Goal: Check status: Check status

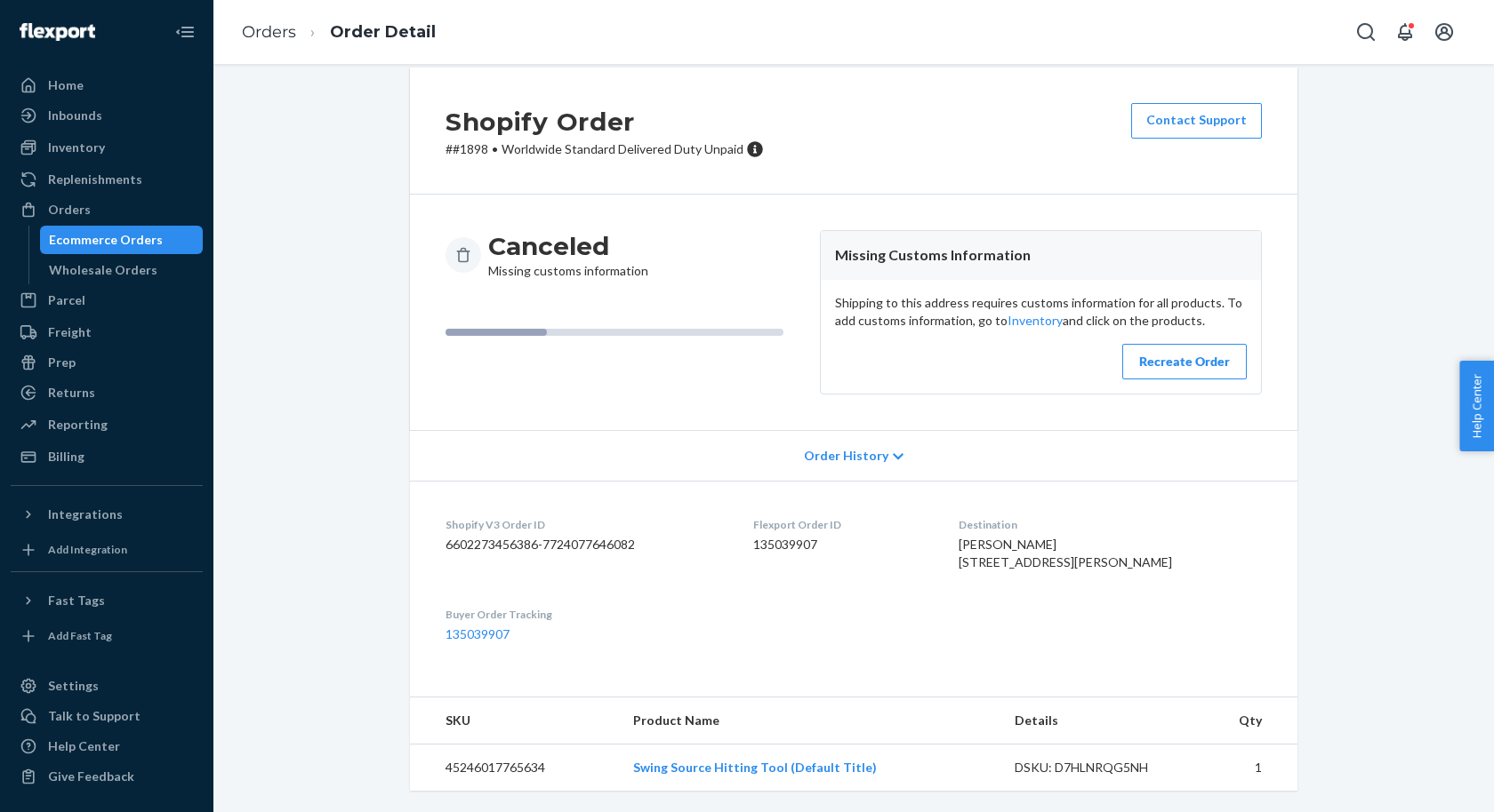
scroll to position [55, 0]
click at [1150, 353] on div "Recreate Order" at bounding box center [1184, 362] width 94 height 18
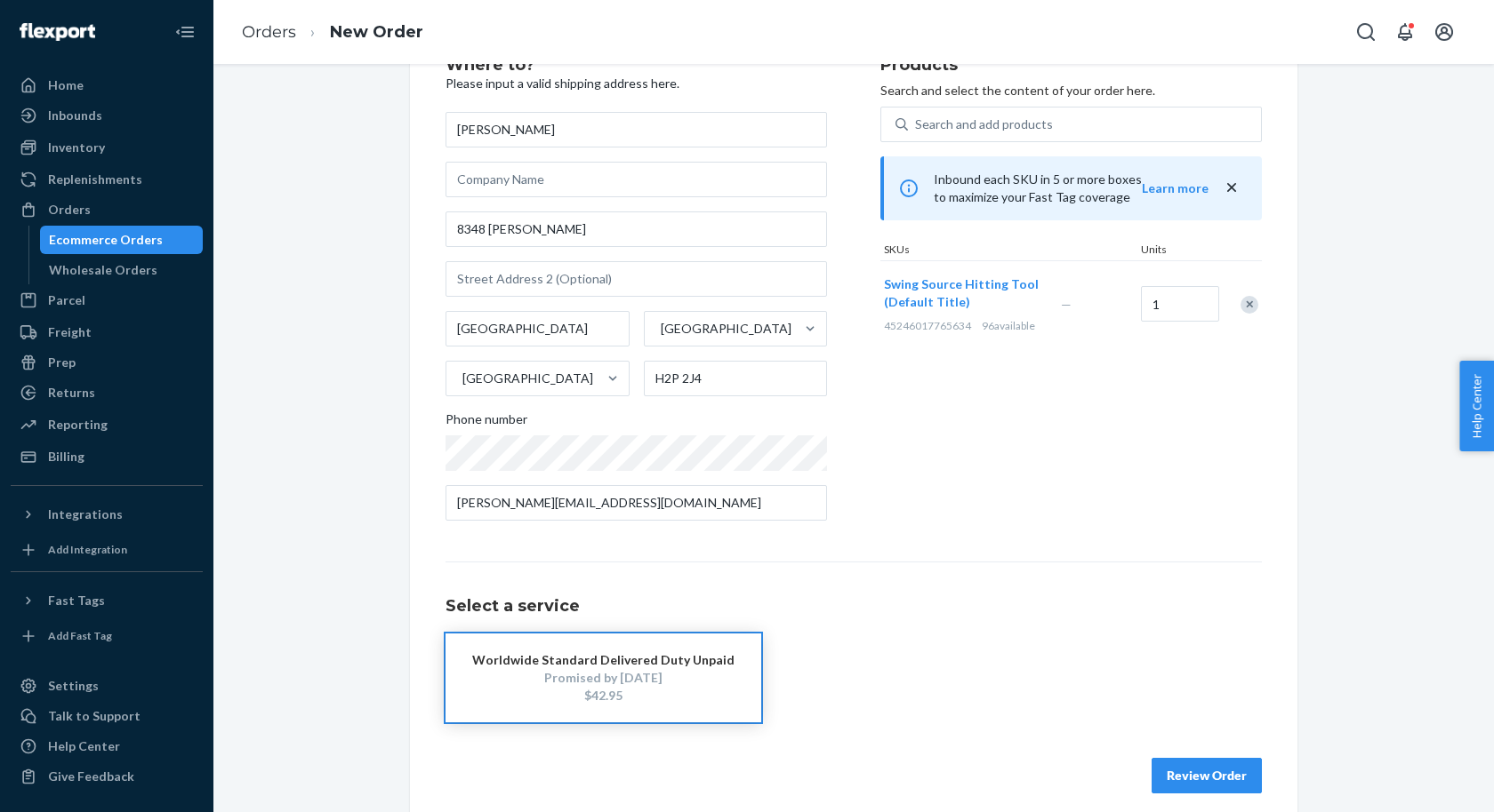
scroll to position [84, 0]
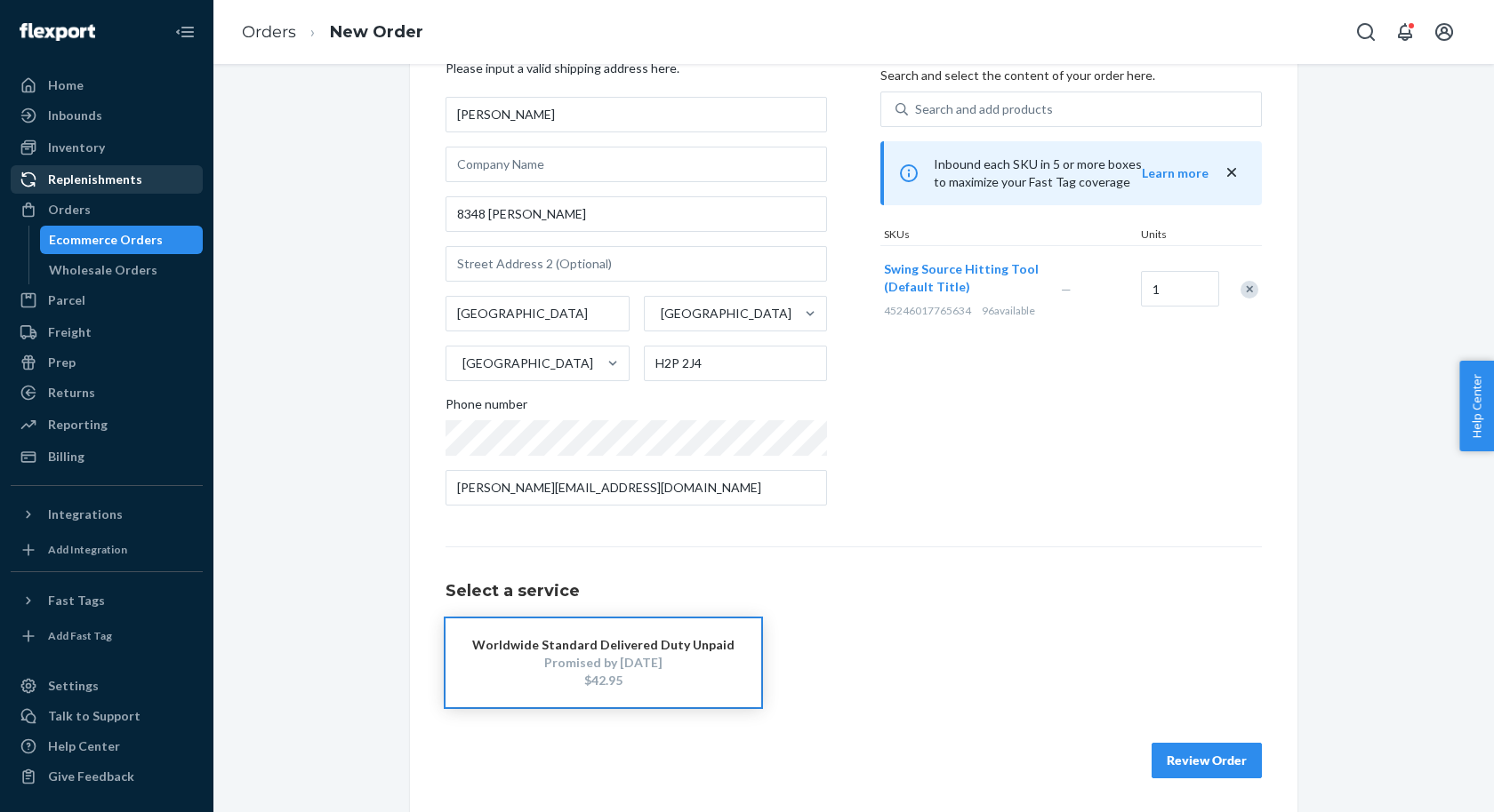
click at [106, 193] on li "Replenishments" at bounding box center [107, 180] width 192 height 28
click at [106, 206] on div "Orders" at bounding box center [107, 210] width 189 height 25
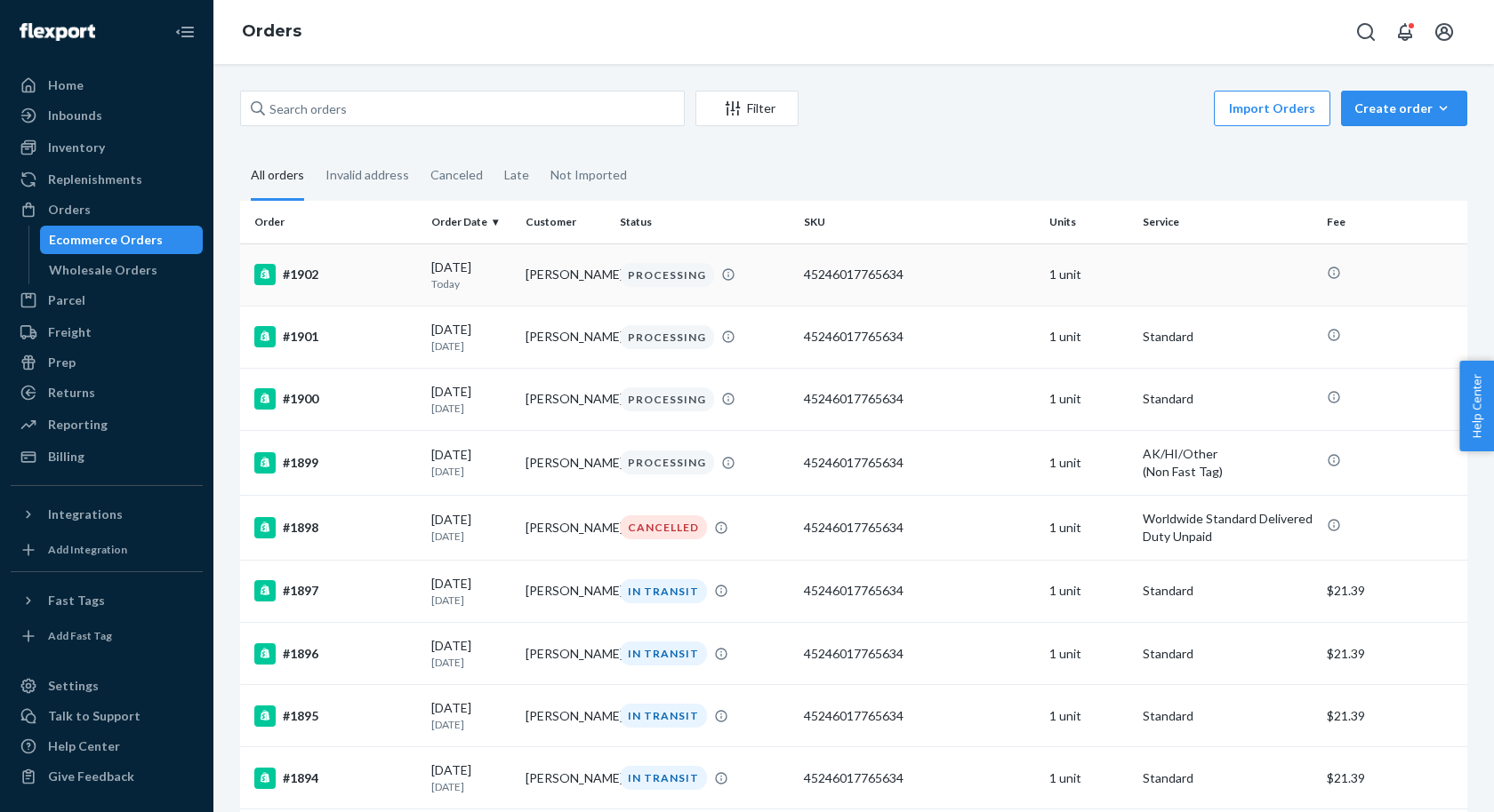
click at [392, 274] on div "#1902" at bounding box center [335, 275] width 163 height 21
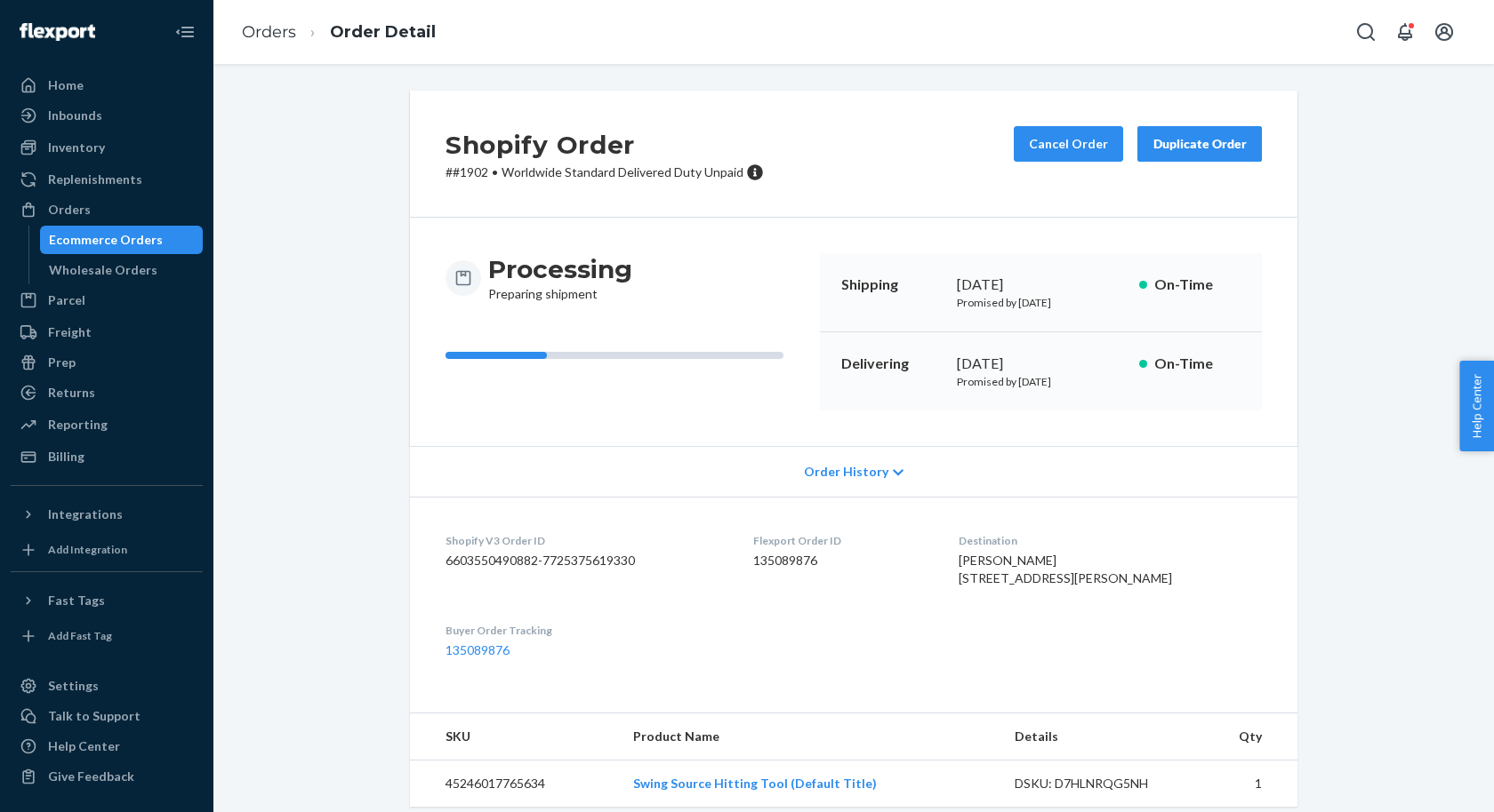
click at [144, 239] on div "Ecommerce Orders" at bounding box center [106, 240] width 114 height 18
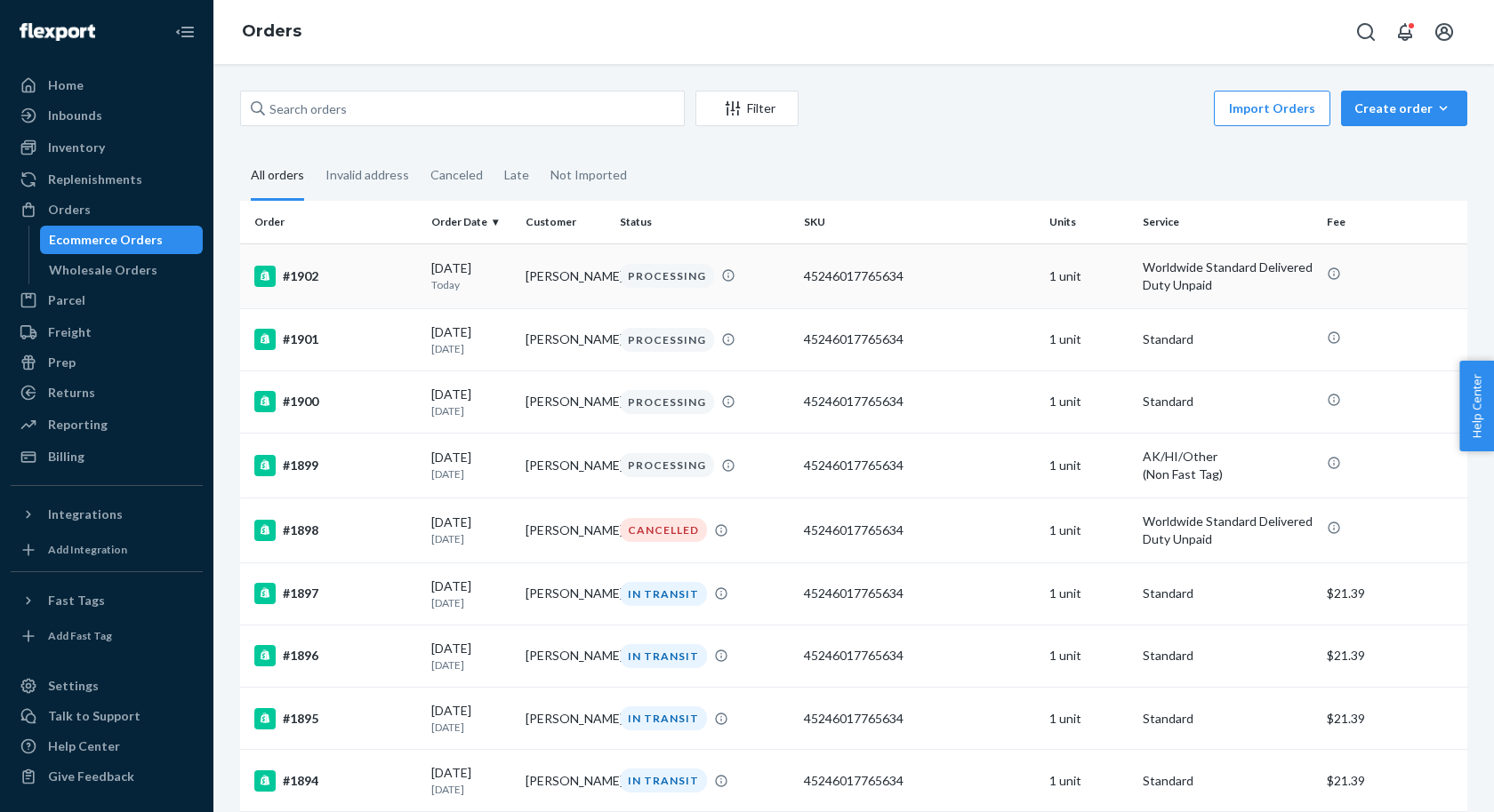
click at [387, 280] on div "#1902" at bounding box center [335, 277] width 163 height 21
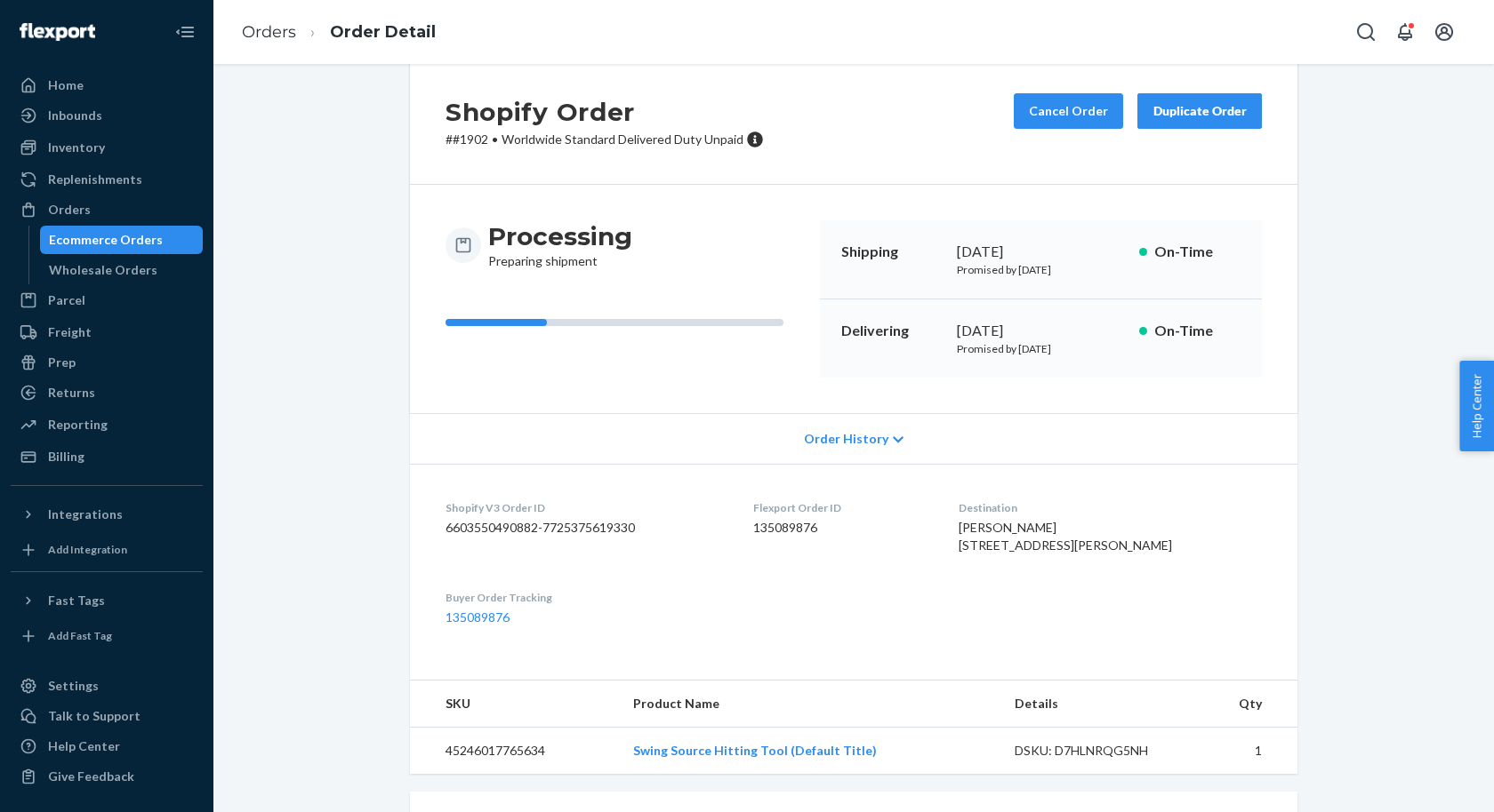
scroll to position [34, 0]
